Goal: Navigation & Orientation: Go to known website

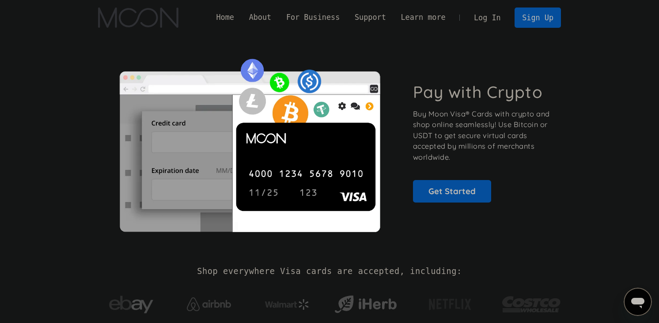
click at [469, 54] on div "Pay with Crypto Buy Moon Visa® Cards with crypto and shop online seamlessly! Us…" at bounding box center [329, 142] width 463 height 179
click at [471, 19] on link "Log In" at bounding box center [486, 17] width 41 height 19
